Goal: Information Seeking & Learning: Learn about a topic

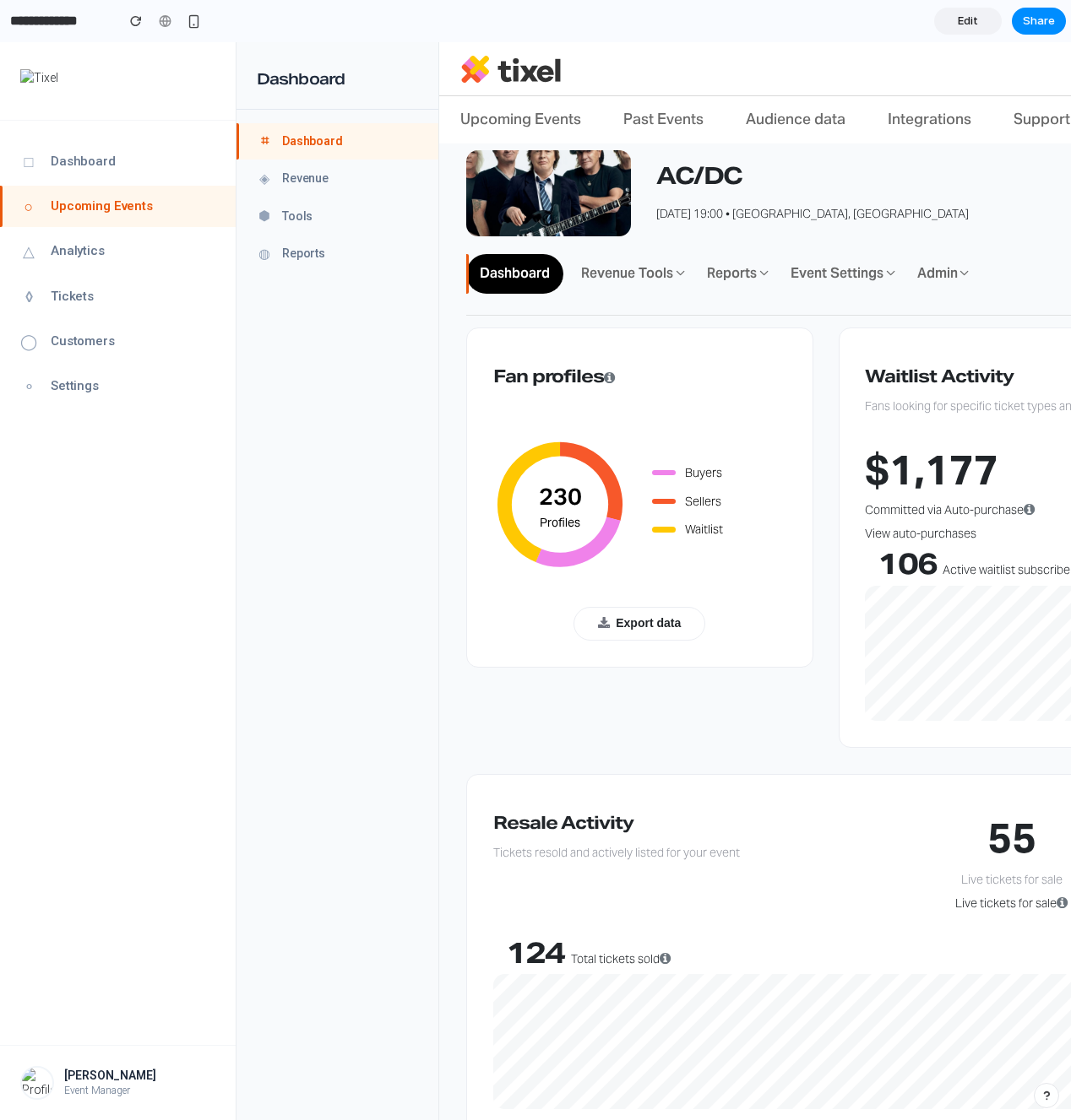
click at [220, 198] on link "○ Upcoming Events" at bounding box center [118, 207] width 235 height 42
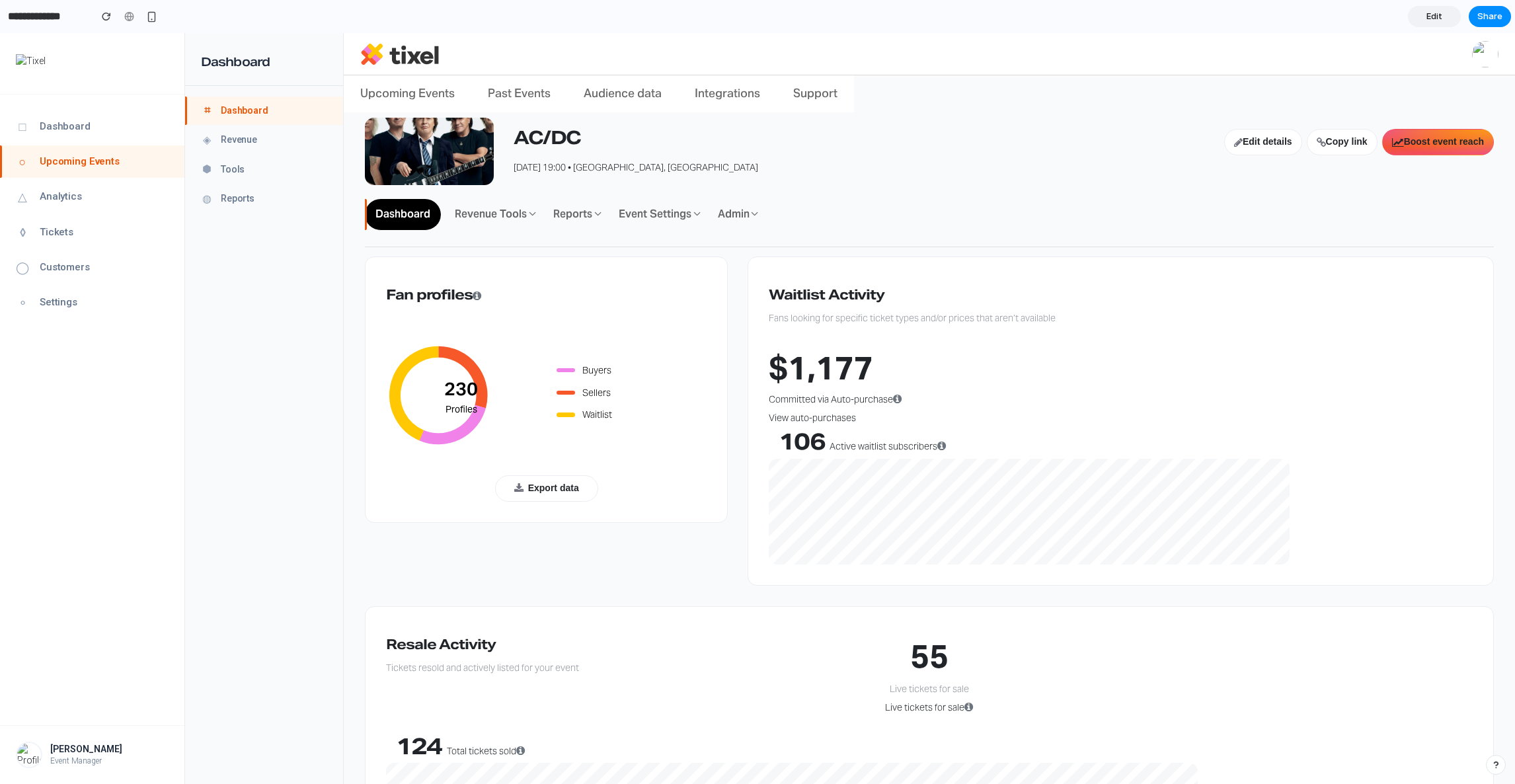
click at [796, 132] on h1 "AC/DC" at bounding box center [869, 140] width 711 height 23
click at [391, 92] on span "Upcoming Events" at bounding box center [407, 94] width 94 height 37
click at [550, 95] on link "Past Events" at bounding box center [519, 94] width 96 height 37
click at [487, 215] on link "Revenue Tools" at bounding box center [492, 214] width 95 height 31
click at [599, 215] on link "Reports" at bounding box center [574, 214] width 62 height 31
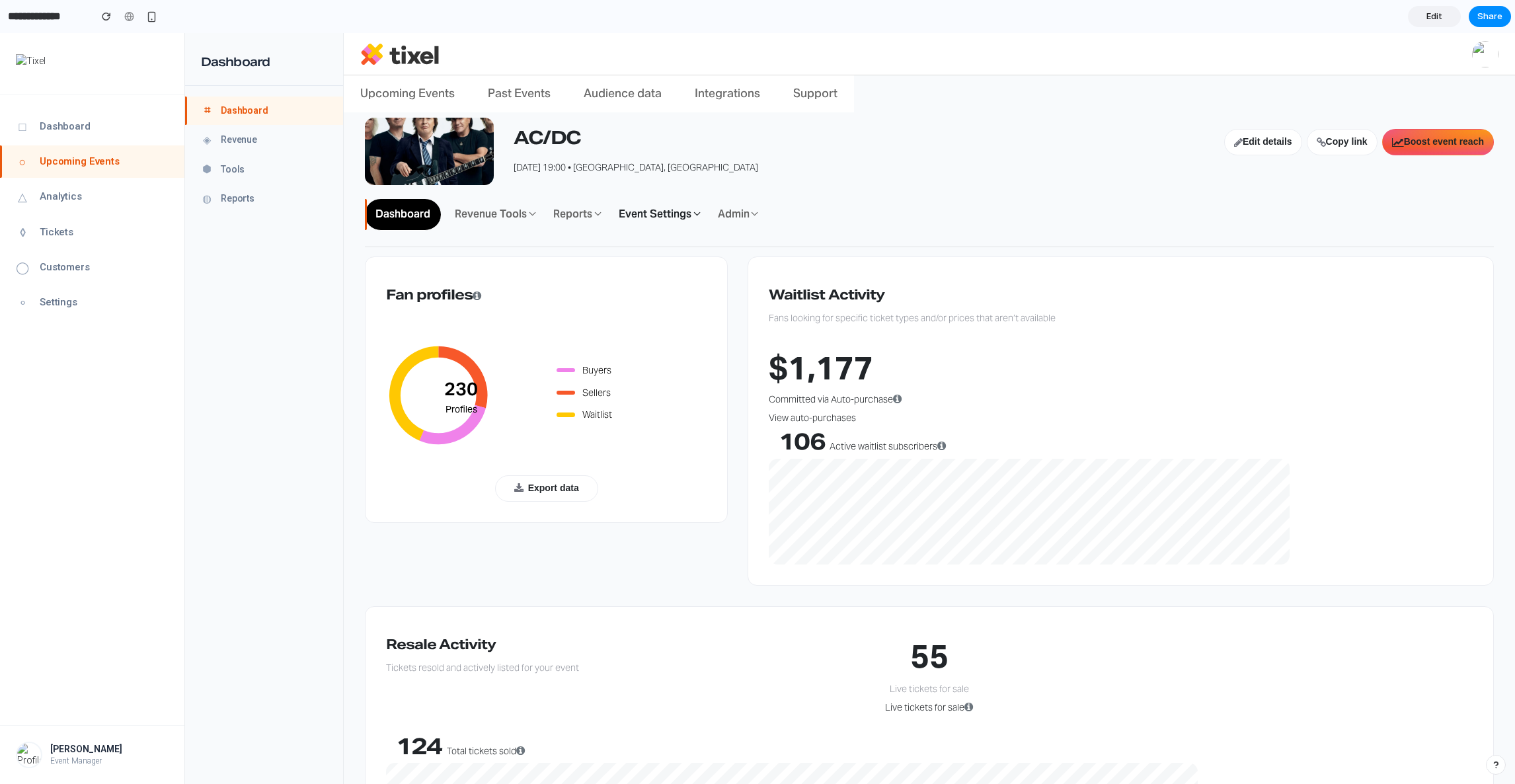
click at [659, 215] on link "Event Settings" at bounding box center [656, 214] width 96 height 31
click at [738, 218] on link "Admin" at bounding box center [735, 214] width 55 height 31
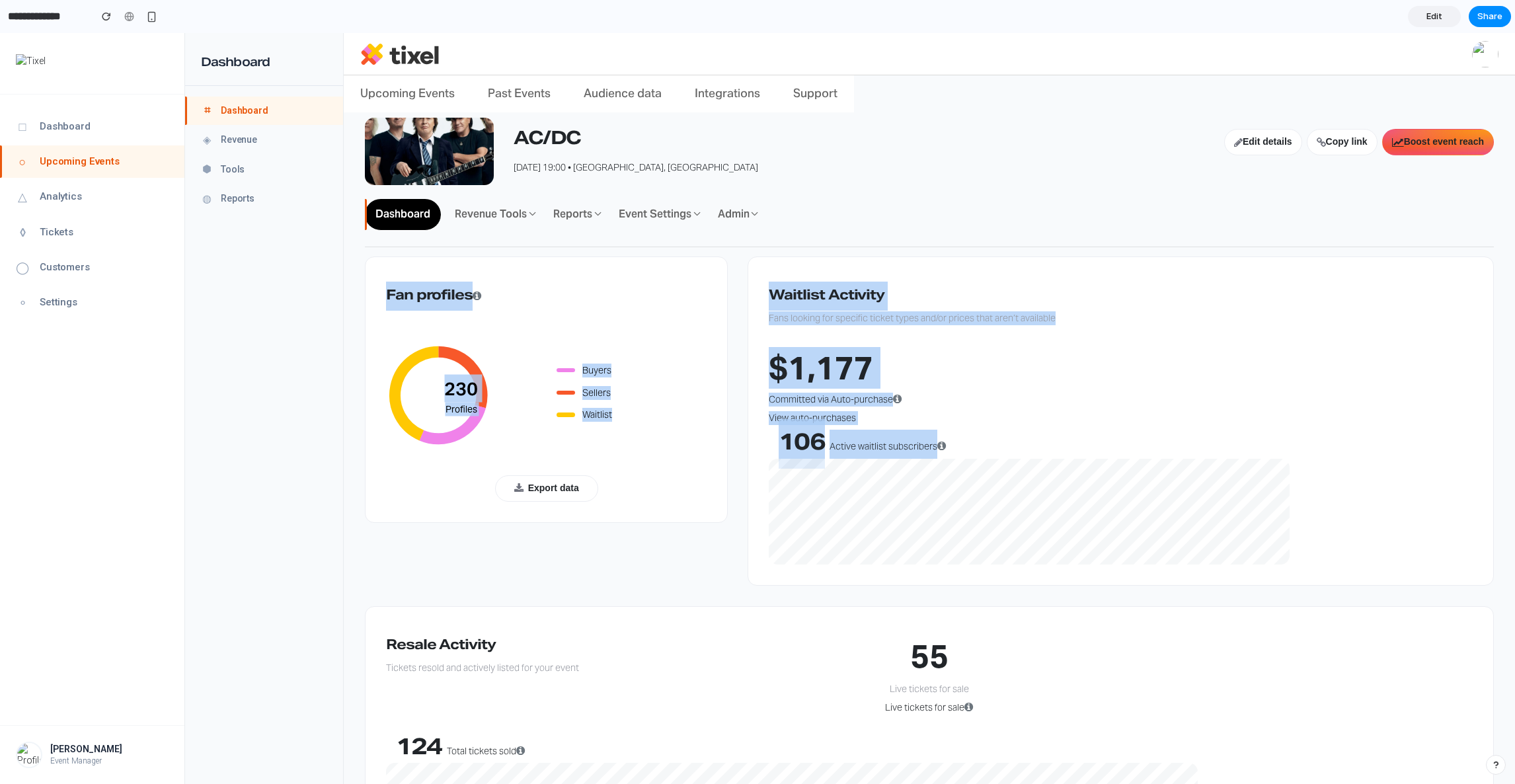
click at [781, 527] on div "Fan profiles 230 Profiles Buyers Sellers Waitlist Export data Waitlist Activity…" at bounding box center [930, 431] width 1149 height 350
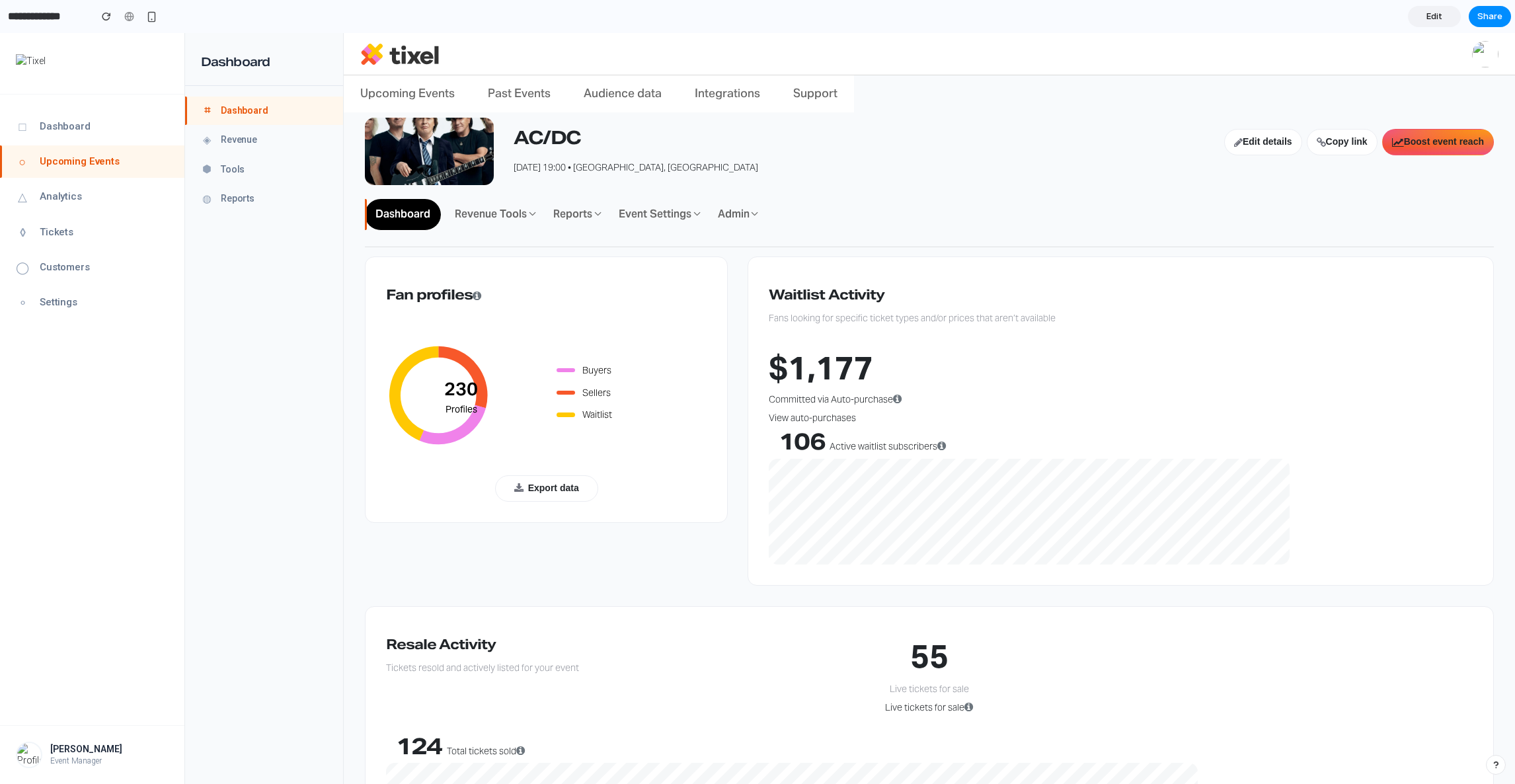
click at [838, 451] on div "106 Active waitlist subscribers" at bounding box center [944, 444] width 352 height 29
click at [265, 177] on link "⬢ Tools" at bounding box center [264, 169] width 158 height 28
